Goal: Task Accomplishment & Management: Use online tool/utility

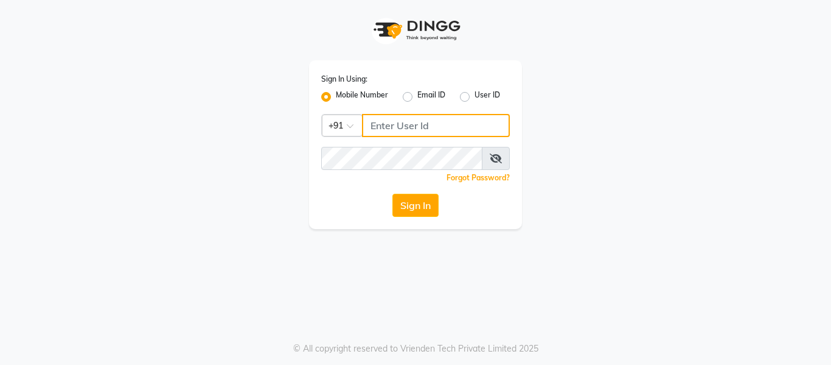
click at [410, 129] on input "Username" at bounding box center [436, 125] width 148 height 23
type input "8126829019"
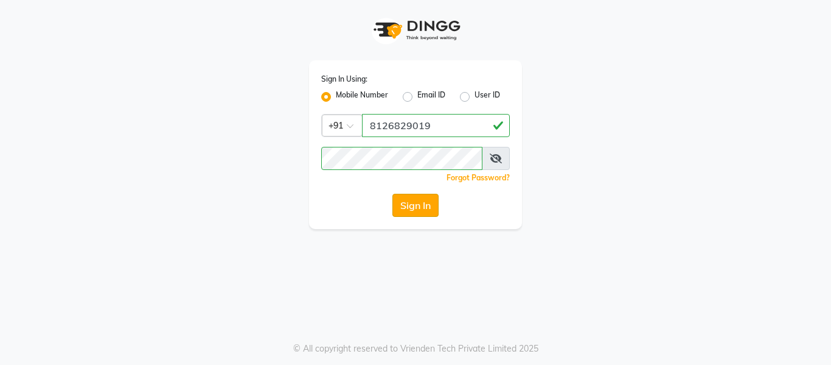
click at [414, 194] on button "Sign In" at bounding box center [416, 205] width 46 height 23
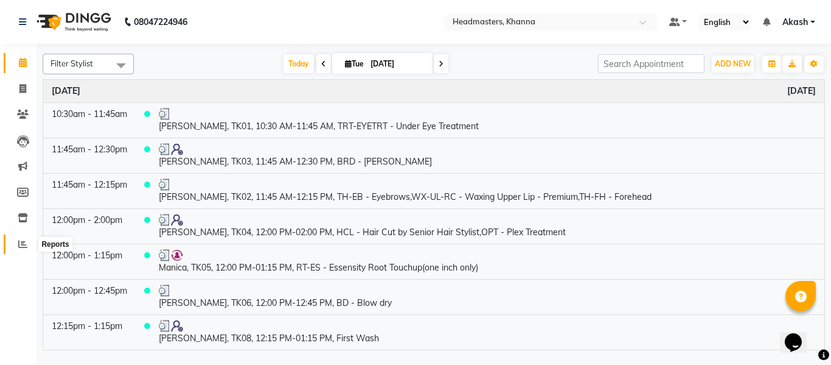
click at [21, 242] on icon at bounding box center [22, 243] width 9 height 9
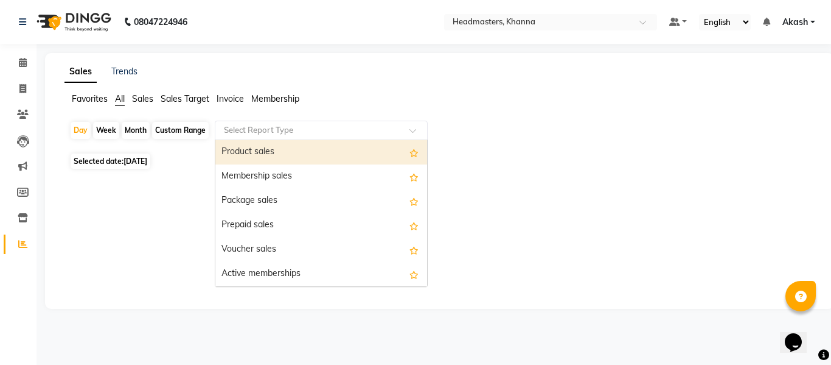
click at [251, 131] on input "text" at bounding box center [309, 130] width 175 height 12
click at [244, 147] on div "Product sales" at bounding box center [321, 152] width 212 height 24
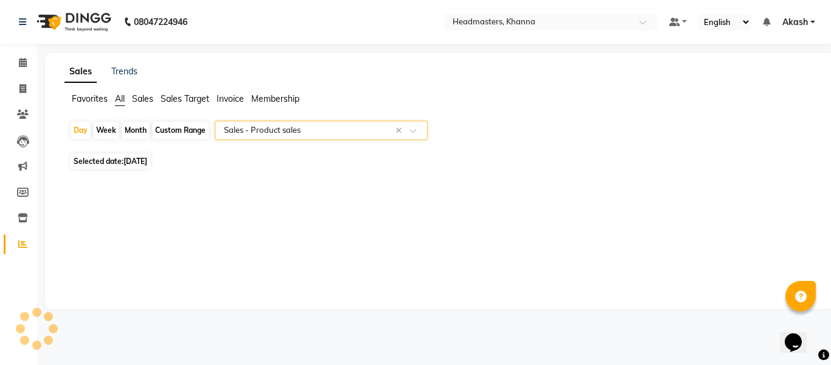
select select "csv"
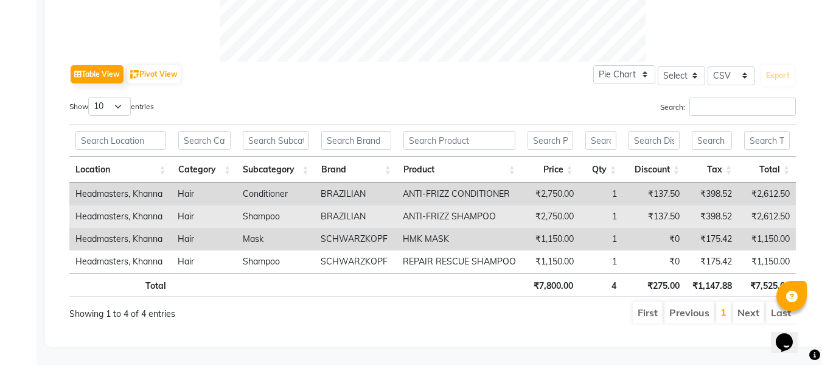
scroll to position [570, 0]
